Goal: Transaction & Acquisition: Purchase product/service

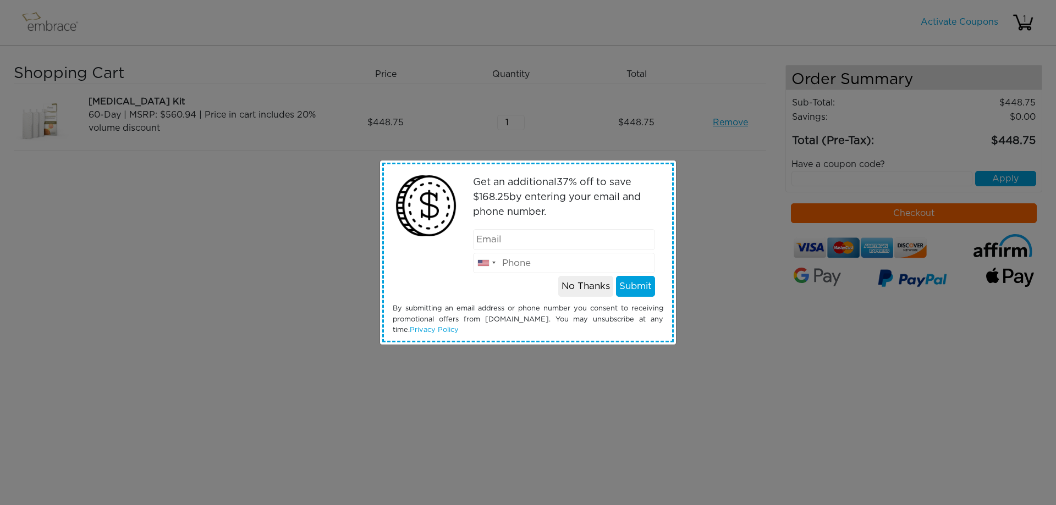
click at [553, 235] on input "email" at bounding box center [564, 239] width 183 height 21
type input "megan.ritch1986@gmail.com"
type input "3453247724"
click at [638, 289] on button "Submit" at bounding box center [635, 286] width 39 height 21
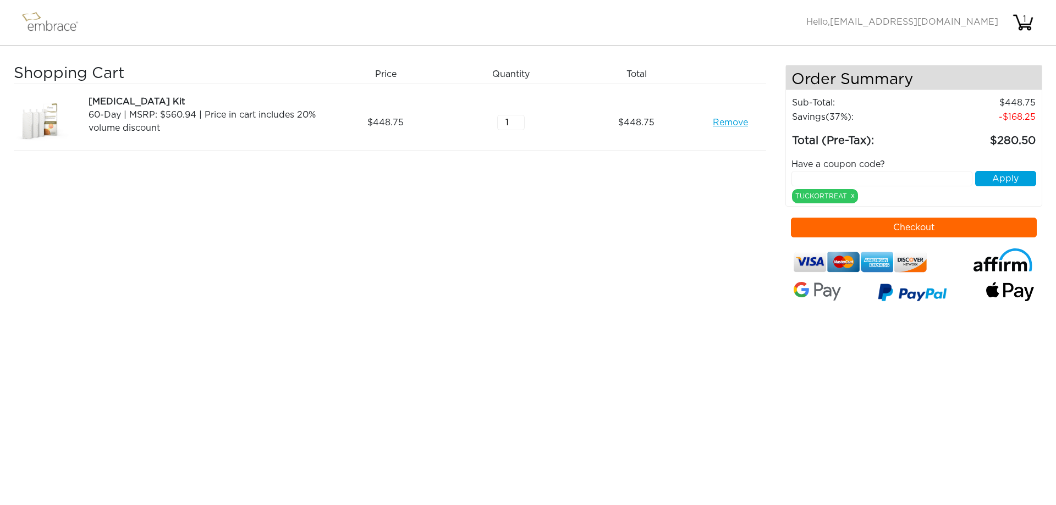
click at [41, 15] on img at bounding box center [55, 23] width 72 height 28
click at [826, 196] on div "TUCKORTREAT x" at bounding box center [825, 196] width 66 height 14
click at [579, 187] on div "Shopping Cart Price Quantity Qty Total Tummy Tuck Kit 60-Day | MSRP: $560.94 | …" at bounding box center [400, 192] width 772 height 254
click at [48, 25] on img at bounding box center [55, 23] width 72 height 28
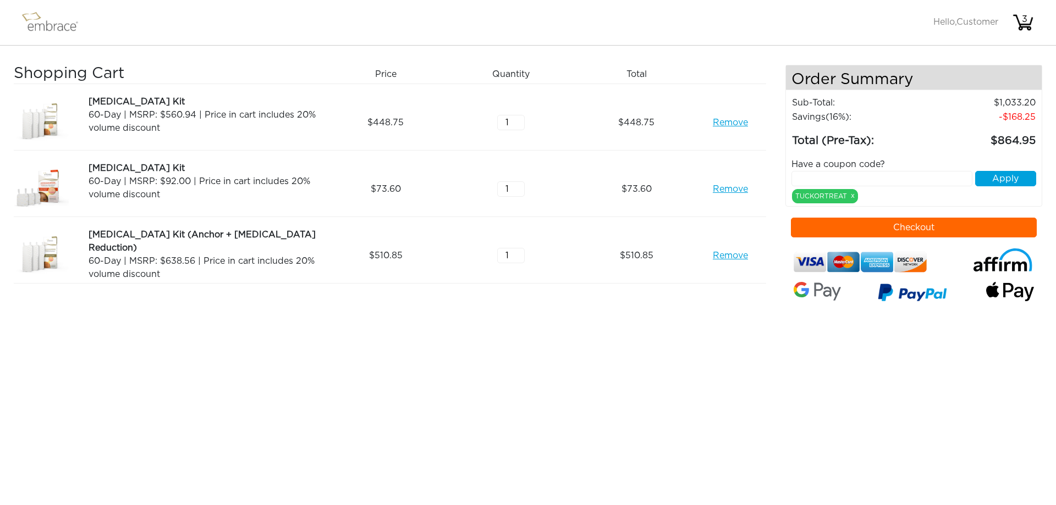
click at [838, 179] on input "text" at bounding box center [882, 178] width 182 height 15
click at [854, 196] on link "x" at bounding box center [853, 196] width 4 height 10
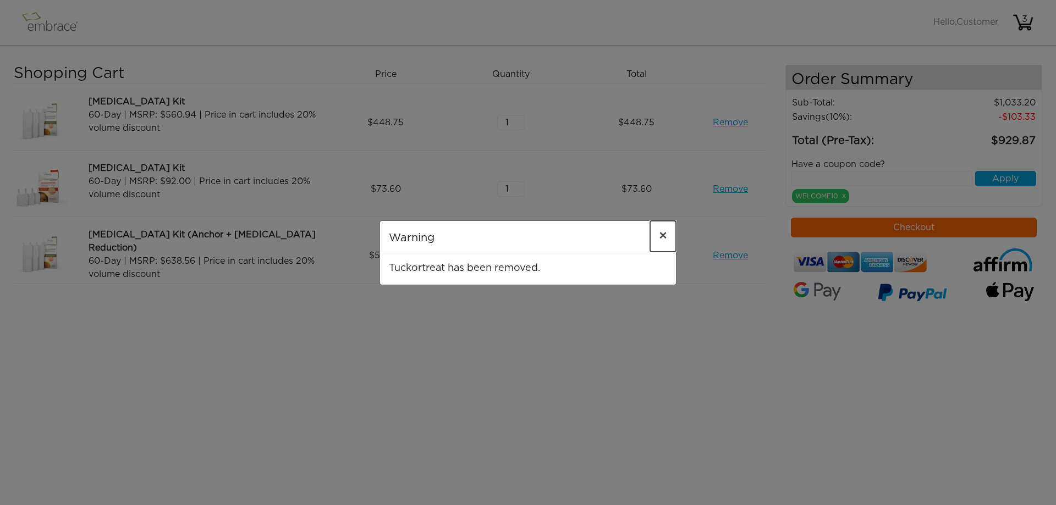
click at [664, 235] on span "×" at bounding box center [663, 236] width 8 height 13
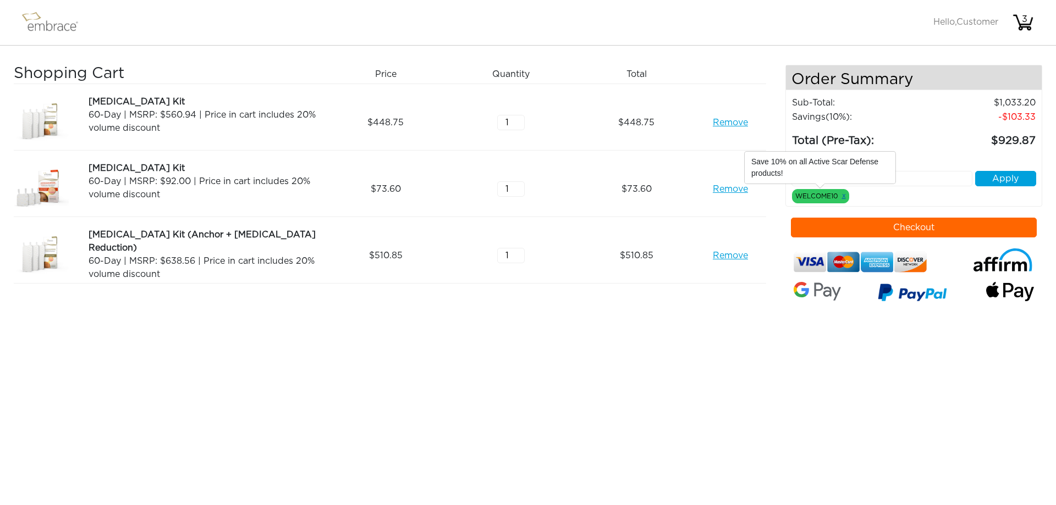
click at [844, 196] on link "x" at bounding box center [844, 196] width 4 height 10
click at [857, 175] on input "text" at bounding box center [882, 178] width 182 height 15
type input "tuckortreat"
click at [999, 181] on button "Apply" at bounding box center [1005, 178] width 61 height 15
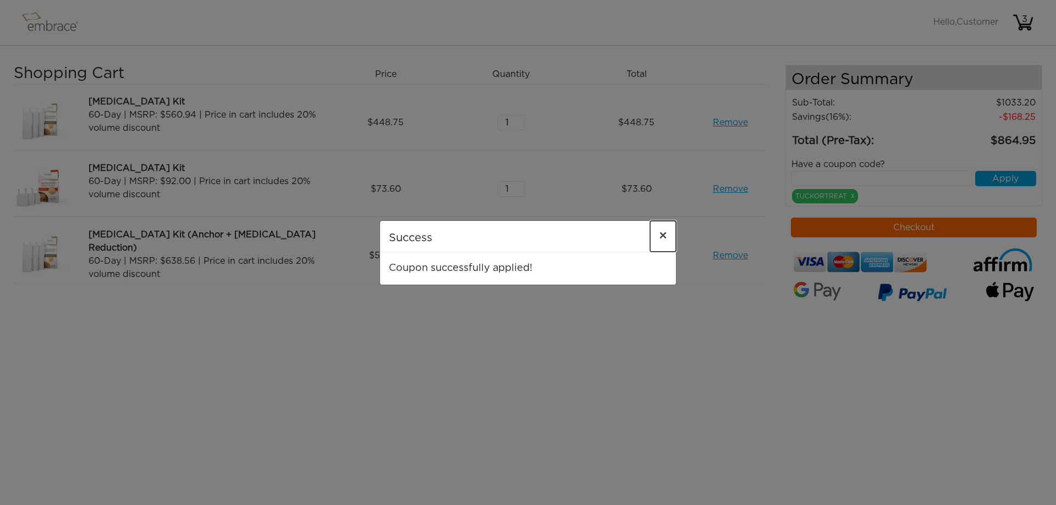
click at [662, 233] on span "×" at bounding box center [663, 236] width 8 height 13
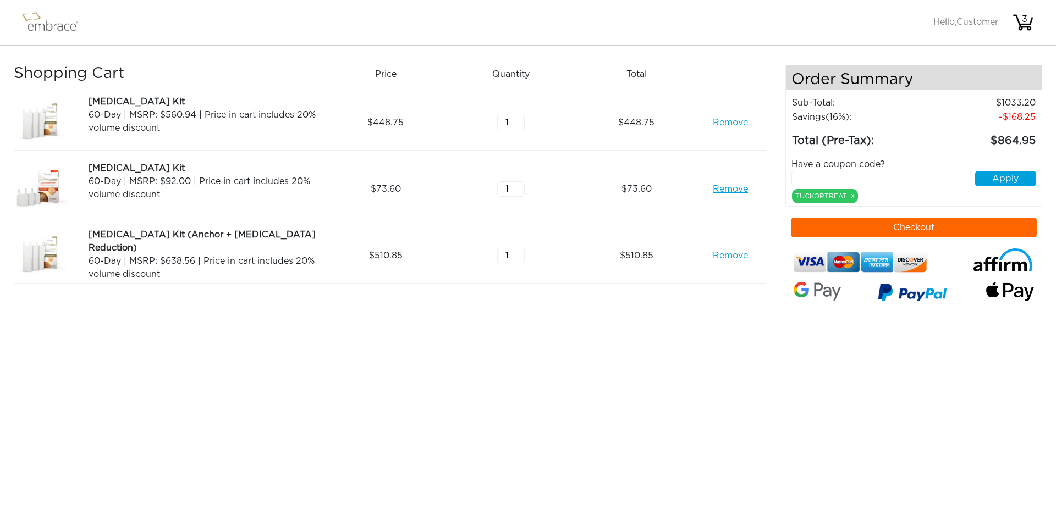
click at [909, 224] on button "Checkout" at bounding box center [914, 228] width 246 height 20
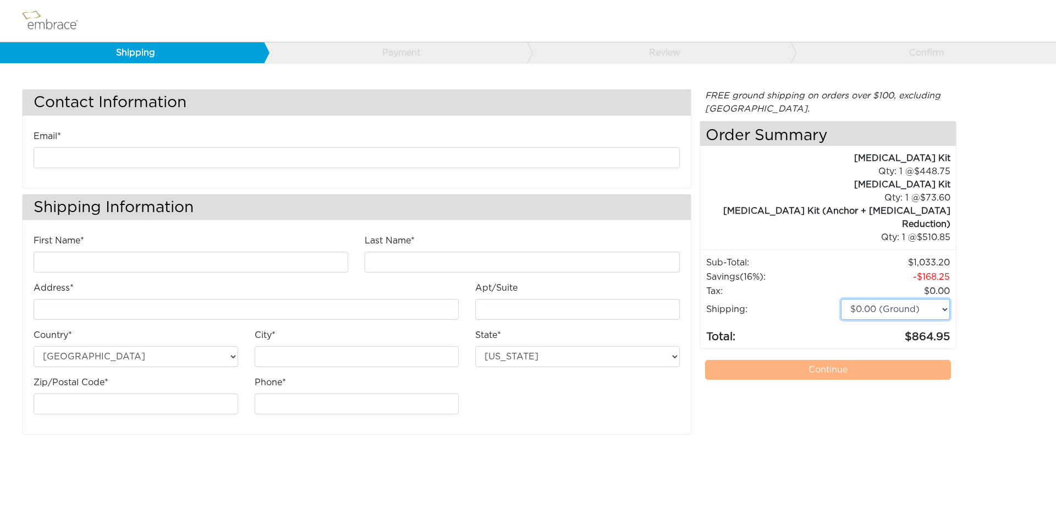
click at [919, 299] on select "$0.00 (Ground) $15.00 (Express Saver) $20.00 (Two Day) $30.00 (Overnight)" at bounding box center [895, 309] width 109 height 21
click at [937, 299] on select "$0.00 (Ground) $15.00 (Express Saver) $20.00 (Two Day) $30.00 (Overnight)" at bounding box center [895, 309] width 109 height 21
click at [525, 355] on select "Alabama Alaska Arizona Arkansas California Colorado Connecticut District of Col…" at bounding box center [577, 357] width 205 height 21
select select "FL"
click at [475, 347] on select "Alabama Alaska Arizona Arkansas California Colorado Connecticut District of Col…" at bounding box center [577, 357] width 205 height 21
